Goal: Use online tool/utility: Utilize a website feature to perform a specific function

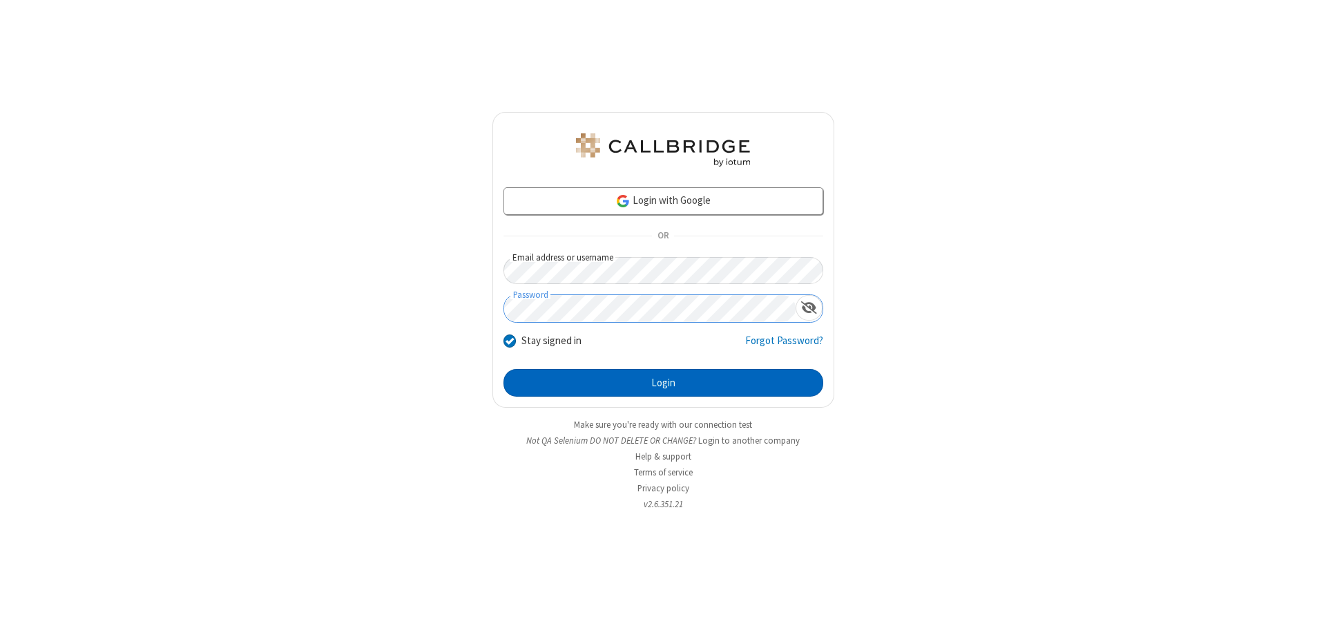
click at [663, 383] on button "Login" at bounding box center [663, 383] width 320 height 28
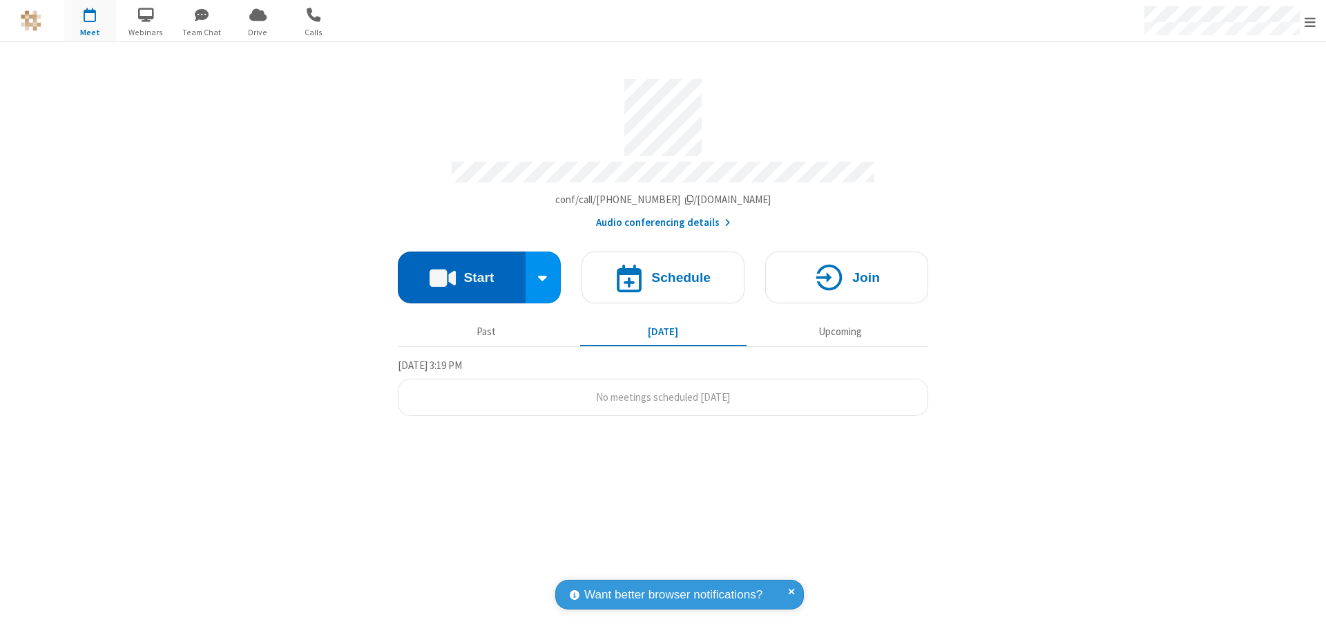
click at [461, 271] on button "Start" at bounding box center [462, 277] width 128 height 52
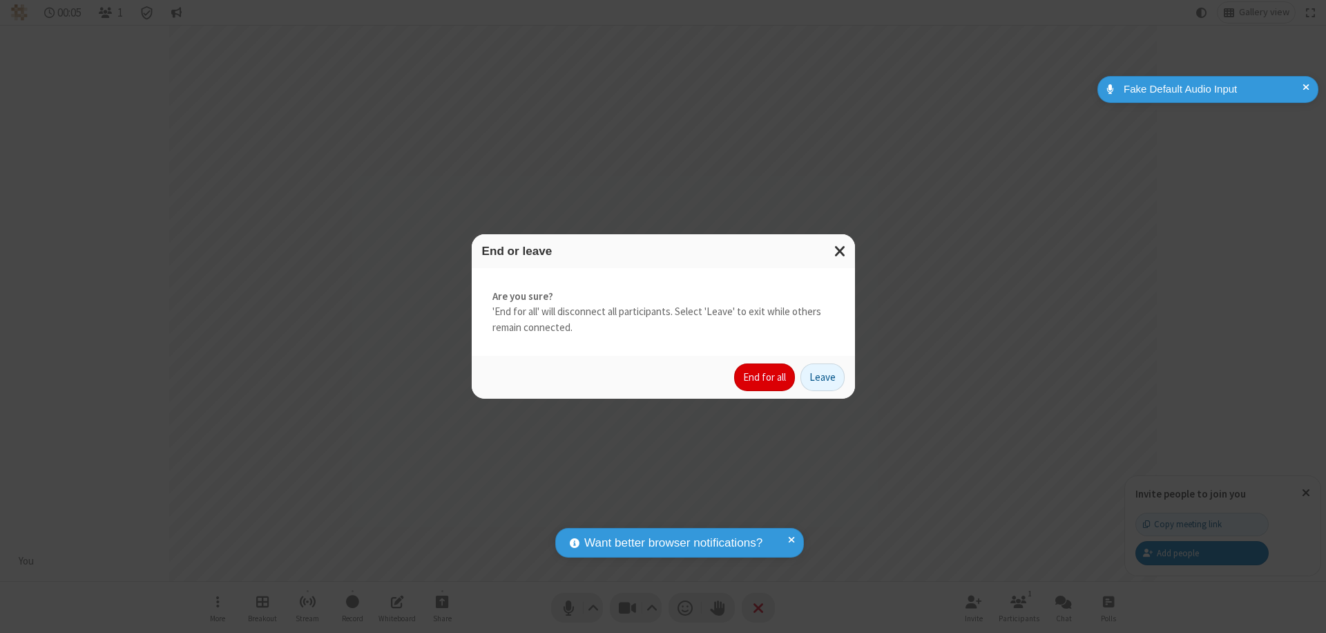
click at [765, 377] on button "End for all" at bounding box center [764, 377] width 61 height 28
